Goal: Check status: Check status

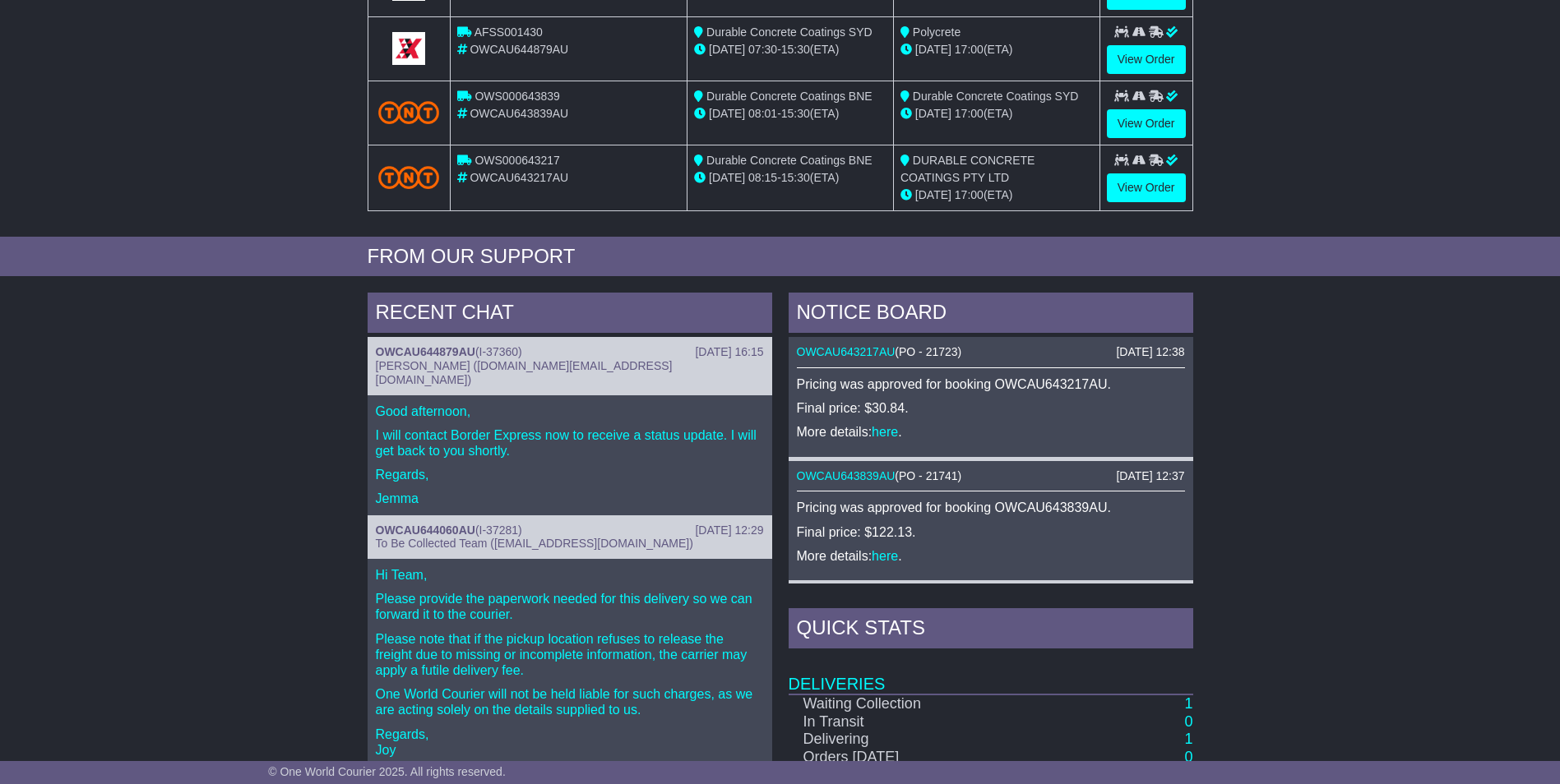
click at [1432, 567] on div "RECENT CHAT 15 Sep 2025 16:15 OWCAU644879AU ( I-37360 ) Jemma Cruise (jemma.cru…" at bounding box center [780, 640] width 1560 height 710
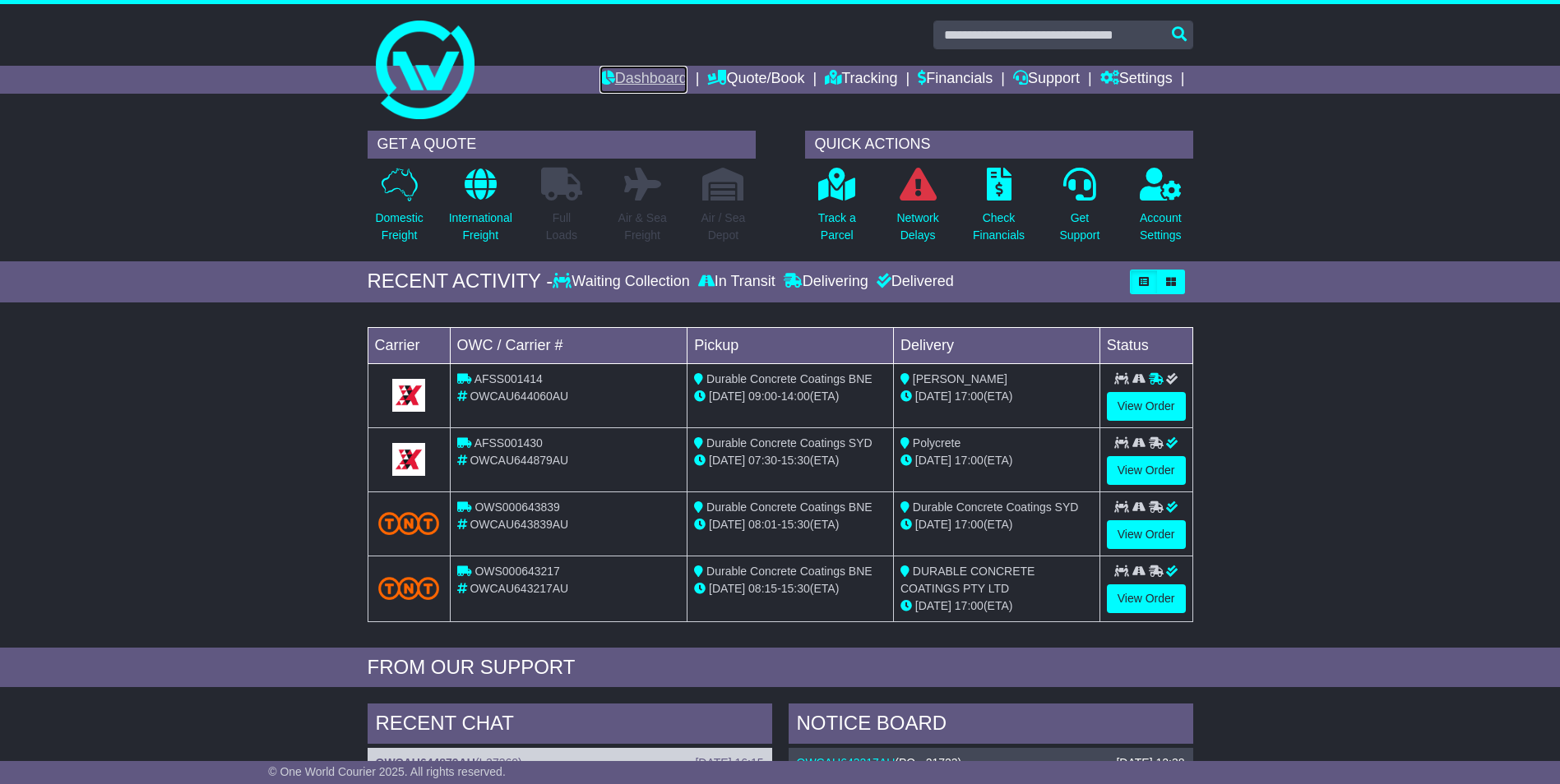
click at [632, 80] on link "Dashboard" at bounding box center [644, 80] width 88 height 28
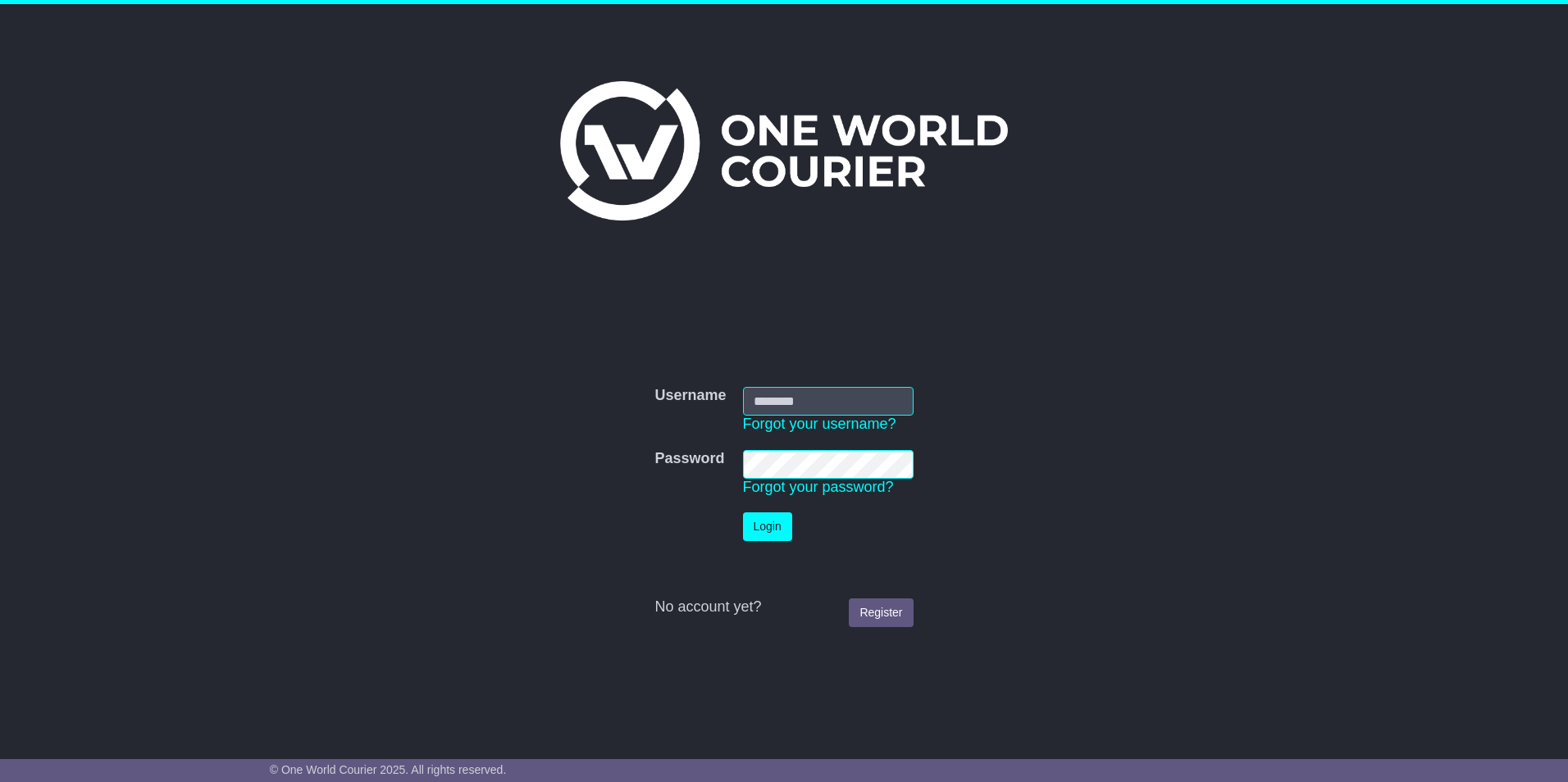
type input "**********"
click at [763, 516] on button "Login" at bounding box center [768, 527] width 50 height 29
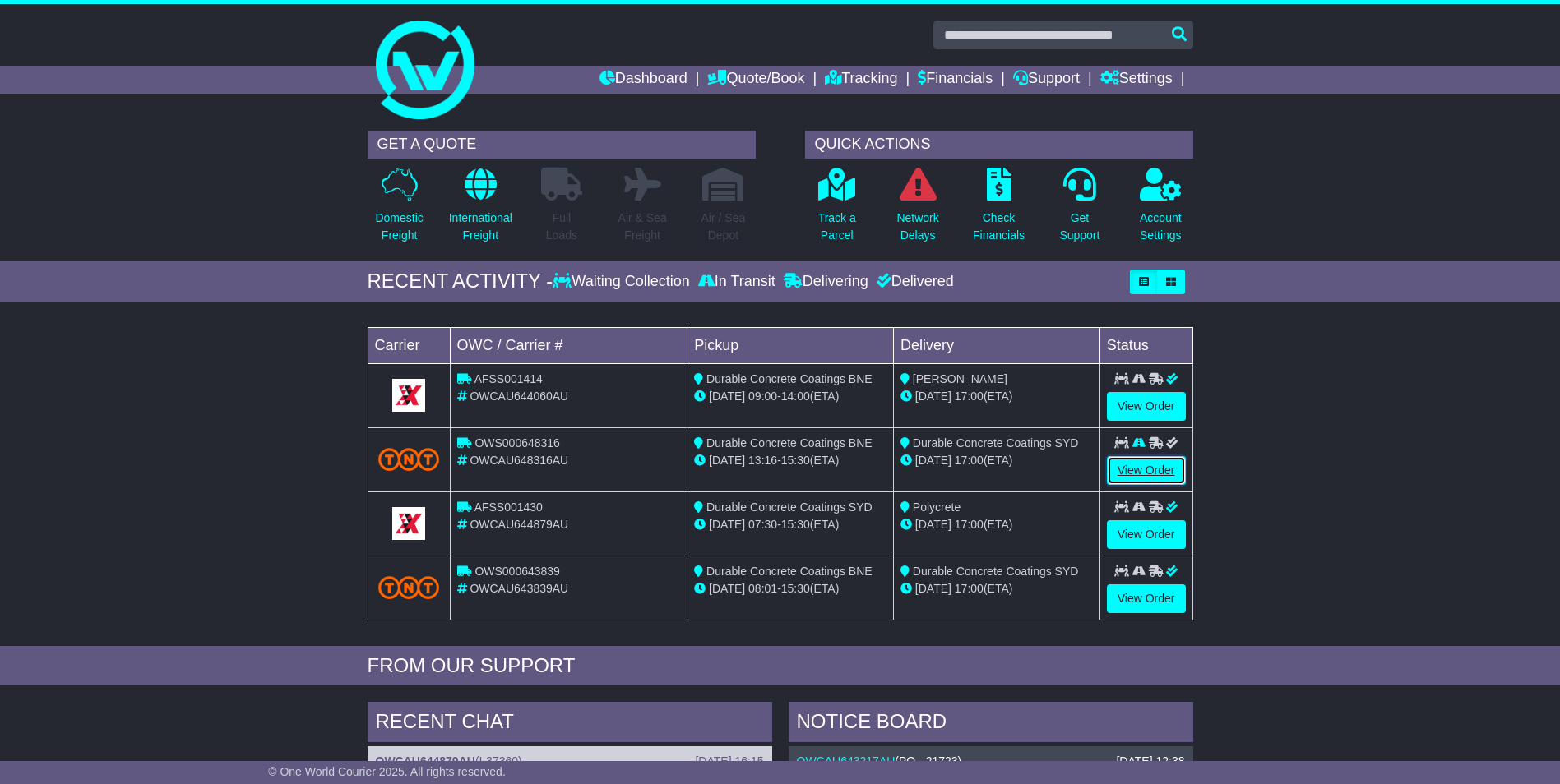
click at [1129, 481] on link "View Order" at bounding box center [1146, 470] width 79 height 29
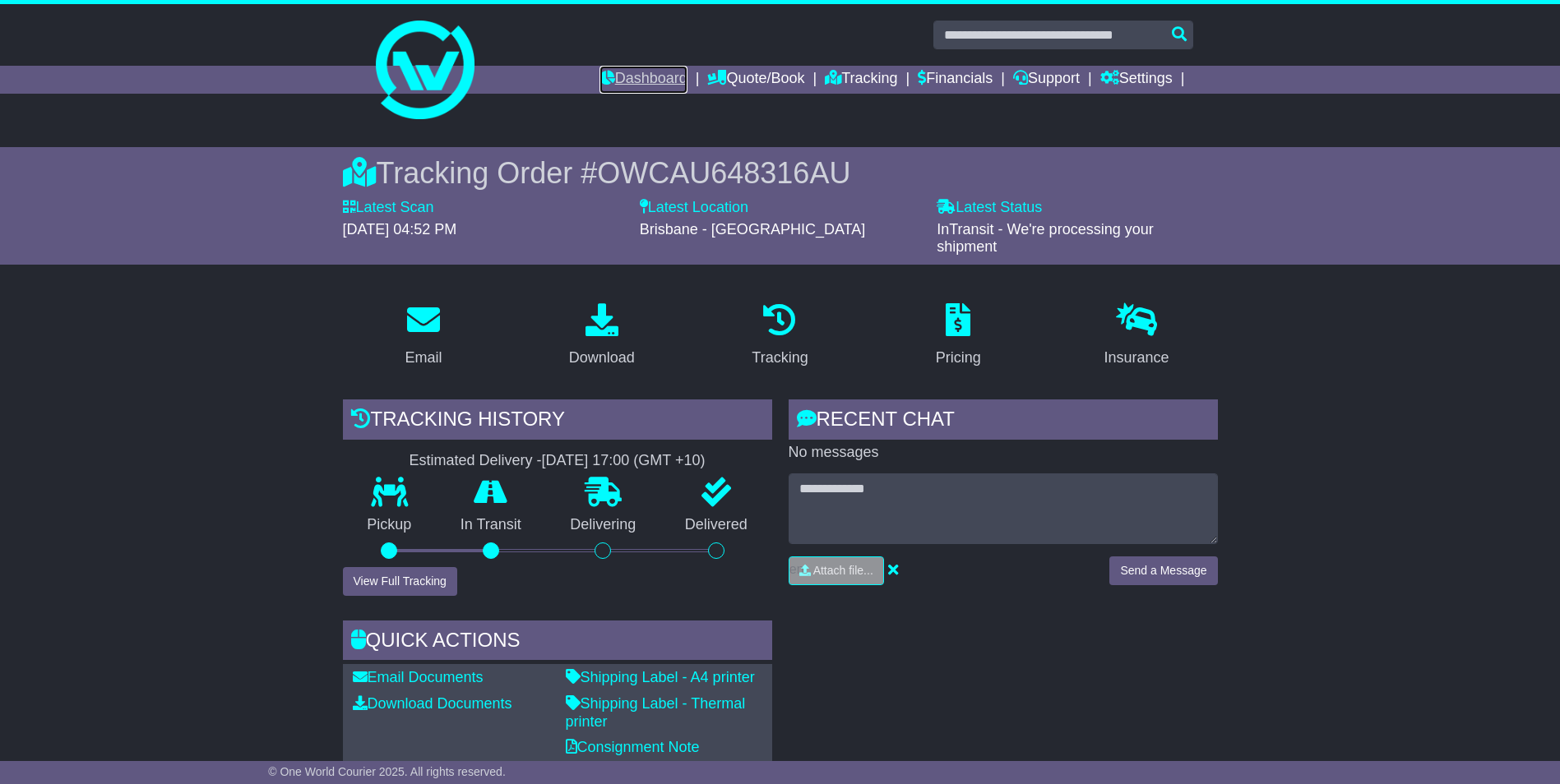
click at [619, 81] on link "Dashboard" at bounding box center [644, 80] width 88 height 28
